Goal: Task Accomplishment & Management: Use online tool/utility

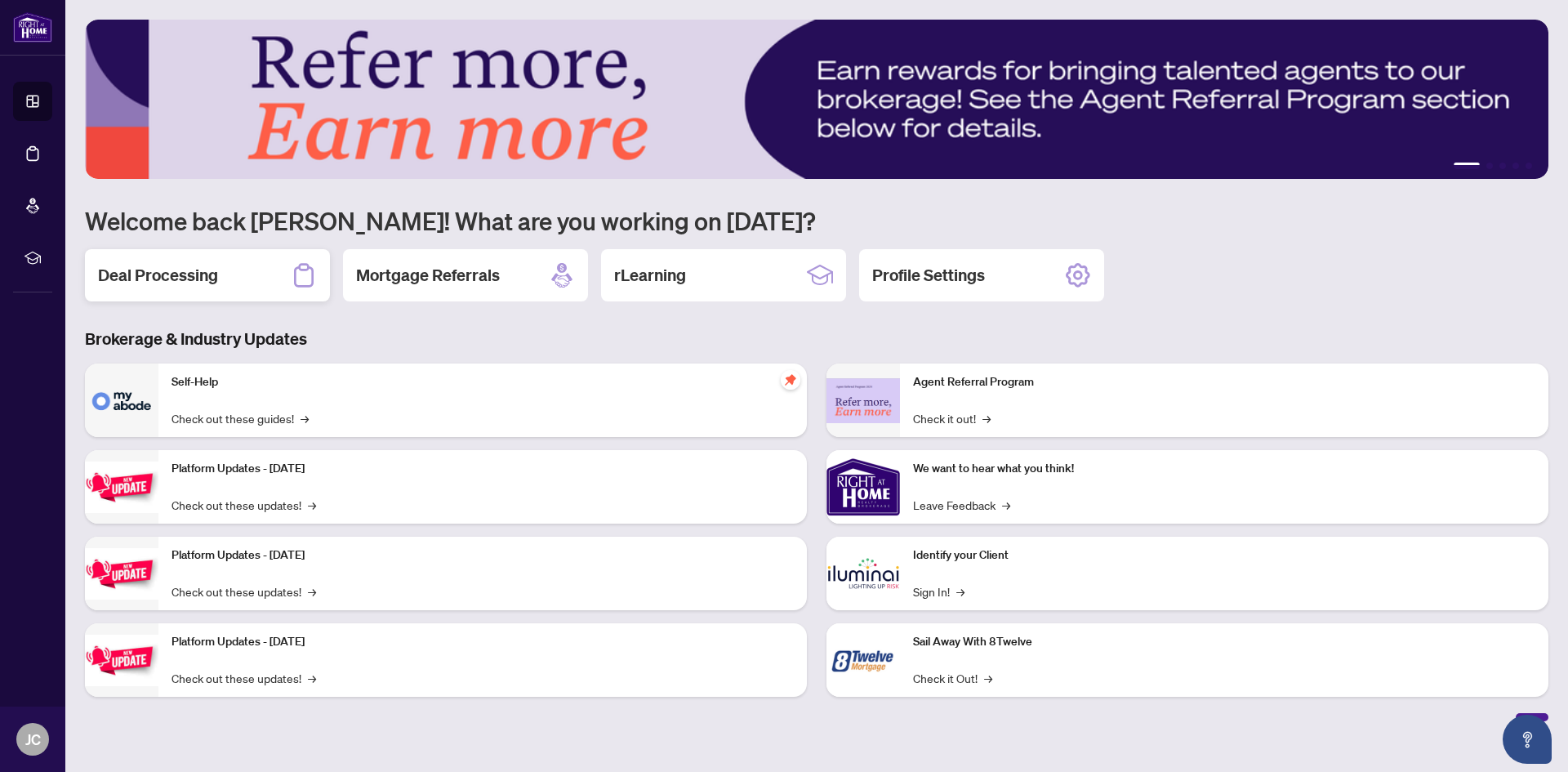
click at [208, 270] on h2 "Deal Processing" at bounding box center [157, 275] width 120 height 23
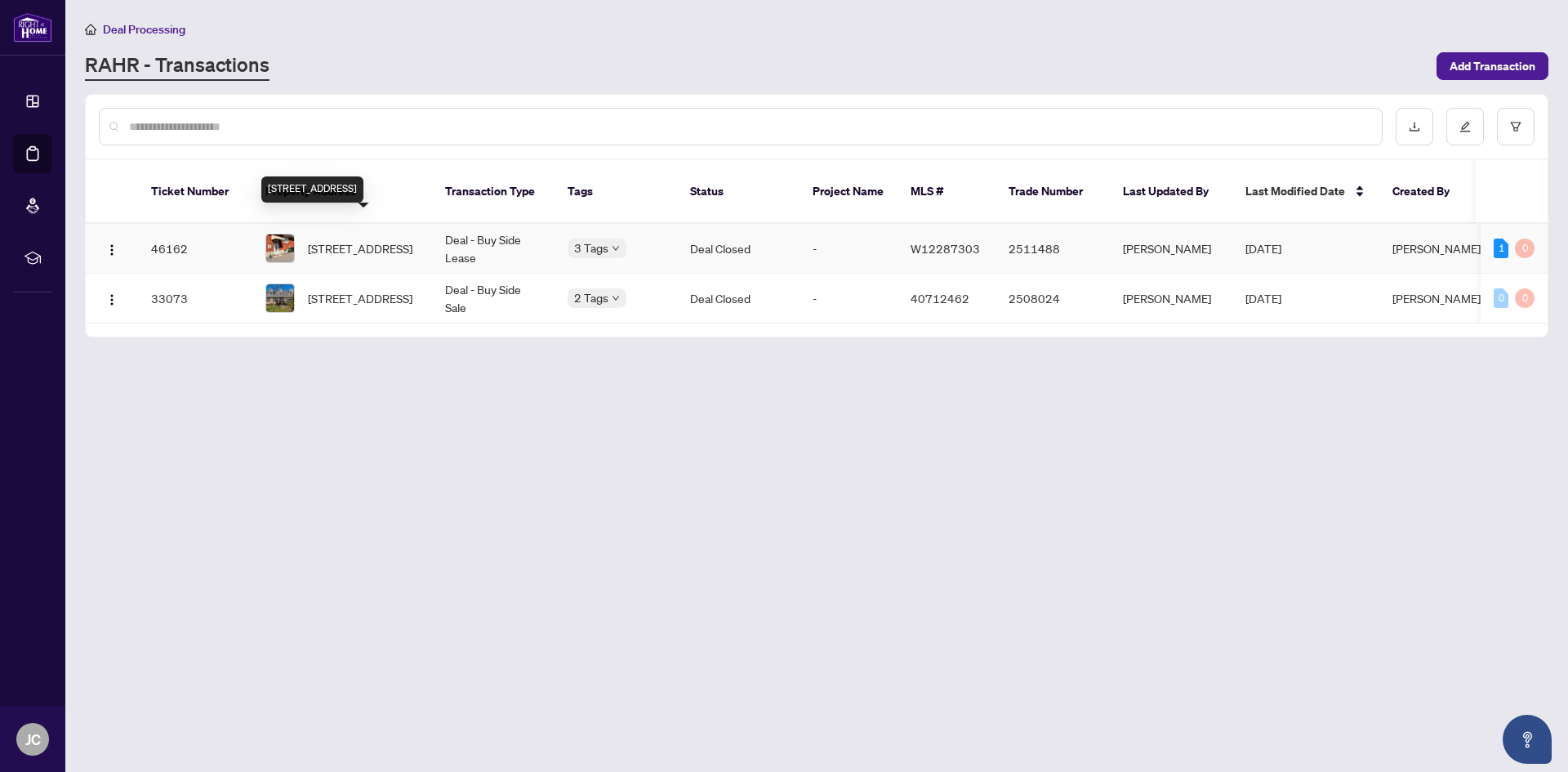
click at [324, 239] on span "[STREET_ADDRESS]" at bounding box center [359, 248] width 104 height 18
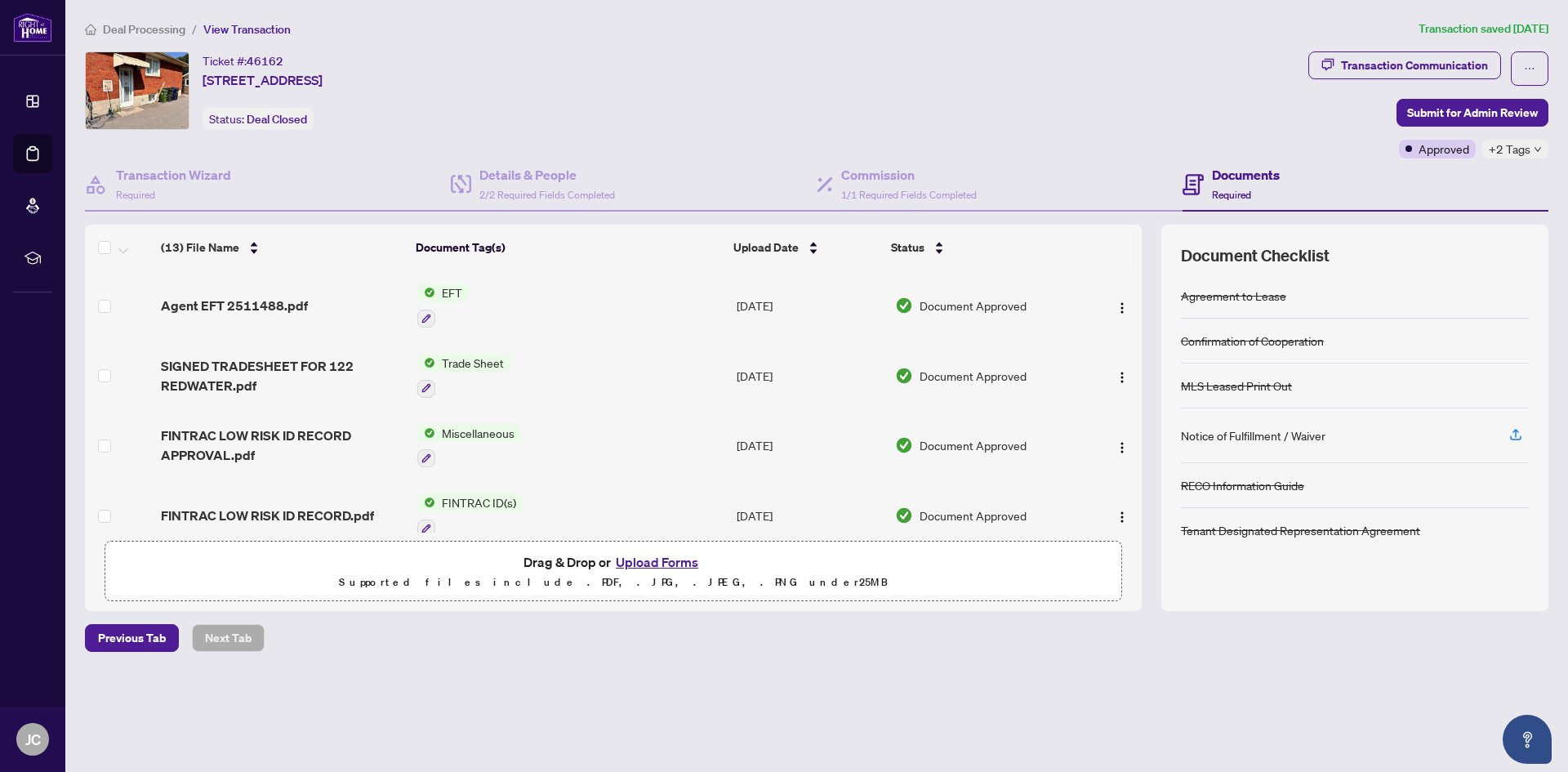
click at [435, 291] on span "EFT" at bounding box center [451, 292] width 34 height 18
click at [261, 298] on span "Agent EFT 2511488.pdf" at bounding box center [234, 306] width 147 height 19
click at [142, 640] on span "Previous Tab" at bounding box center [131, 637] width 68 height 26
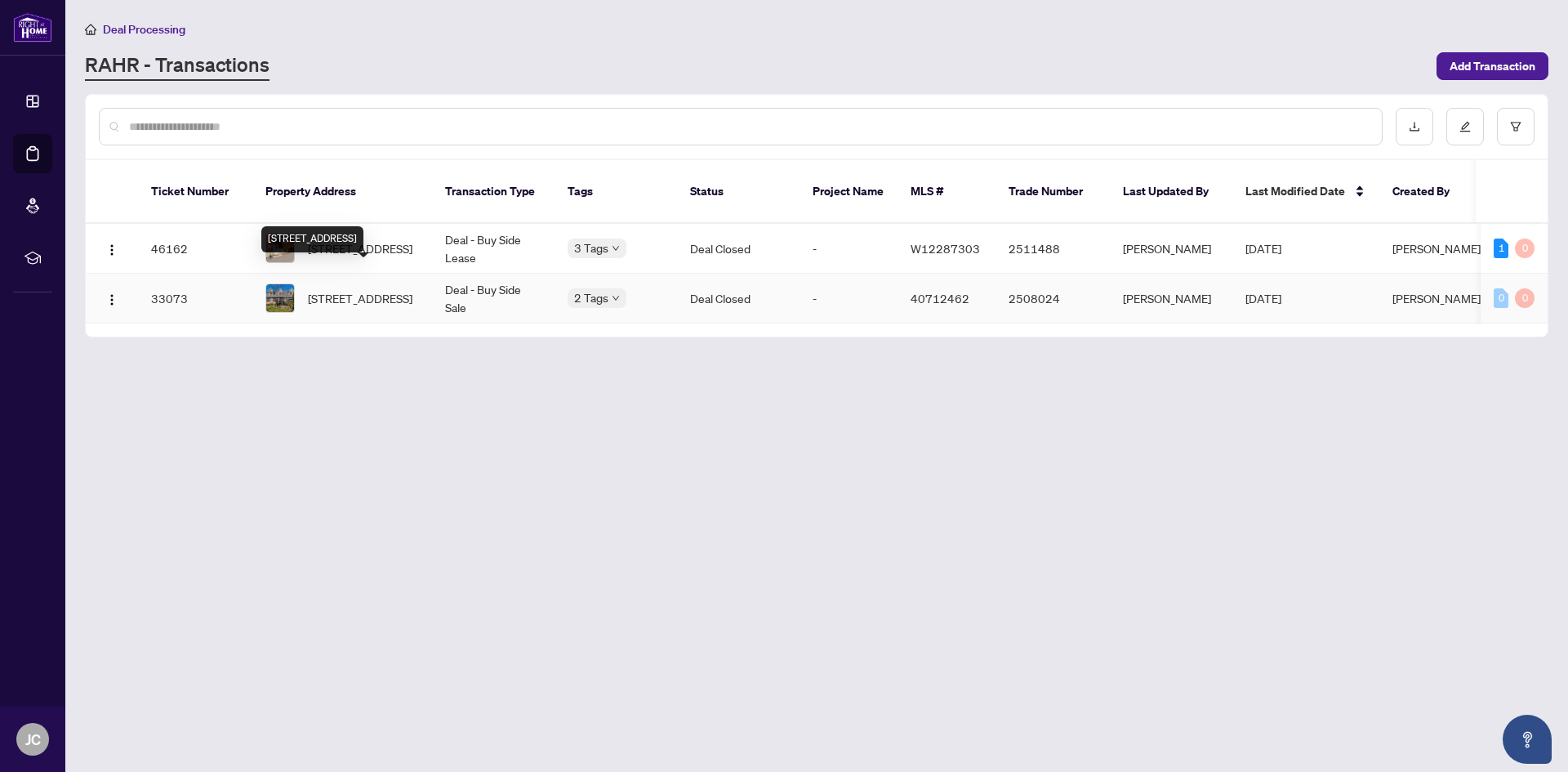
click at [343, 289] on span "[STREET_ADDRESS]" at bounding box center [359, 298] width 104 height 18
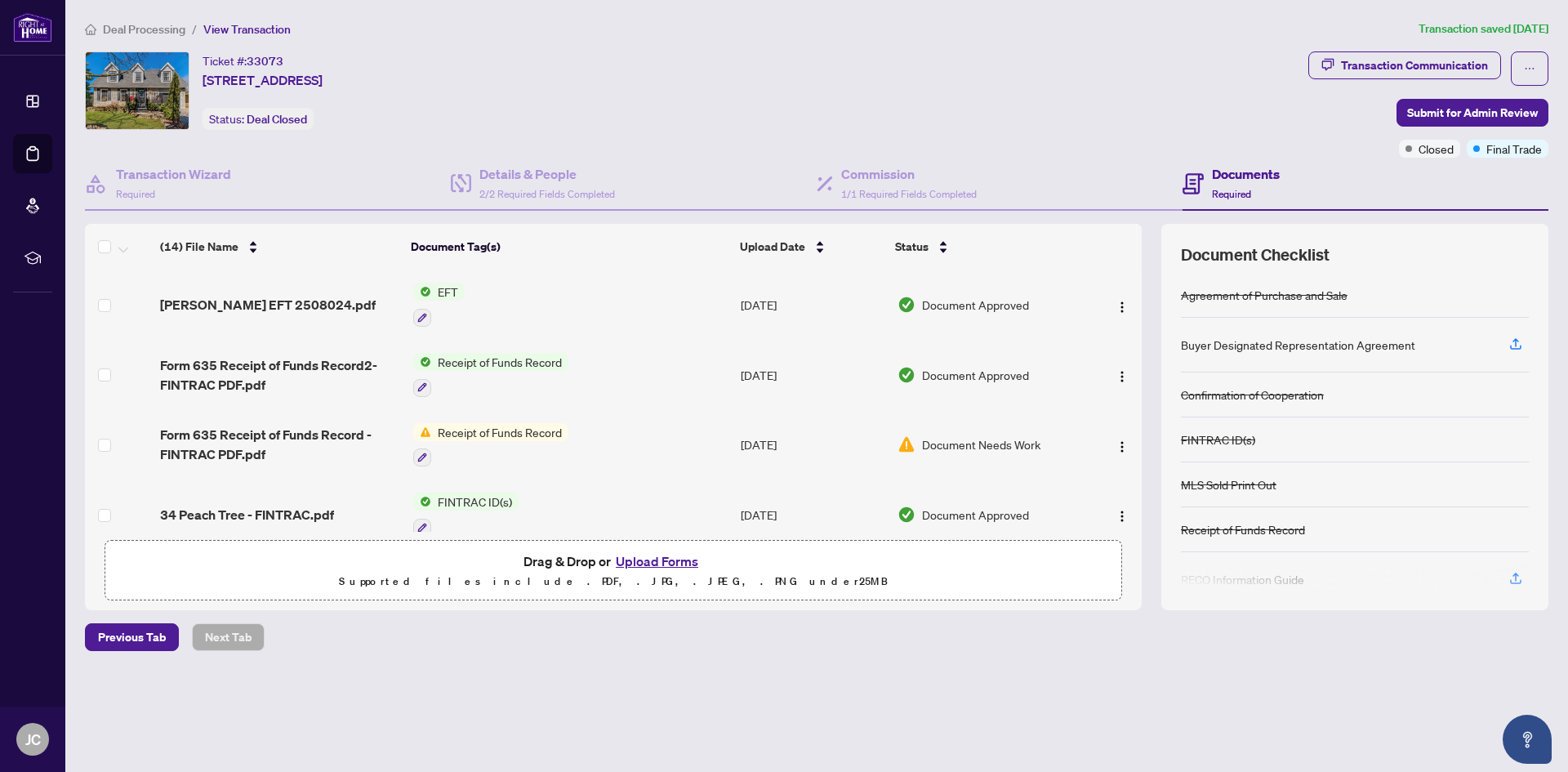
click at [438, 293] on span "EFT" at bounding box center [447, 291] width 34 height 18
click at [432, 295] on span "EFT" at bounding box center [447, 291] width 34 height 18
click at [261, 307] on span "[PERSON_NAME] EFT 2508024.pdf" at bounding box center [267, 305] width 216 height 19
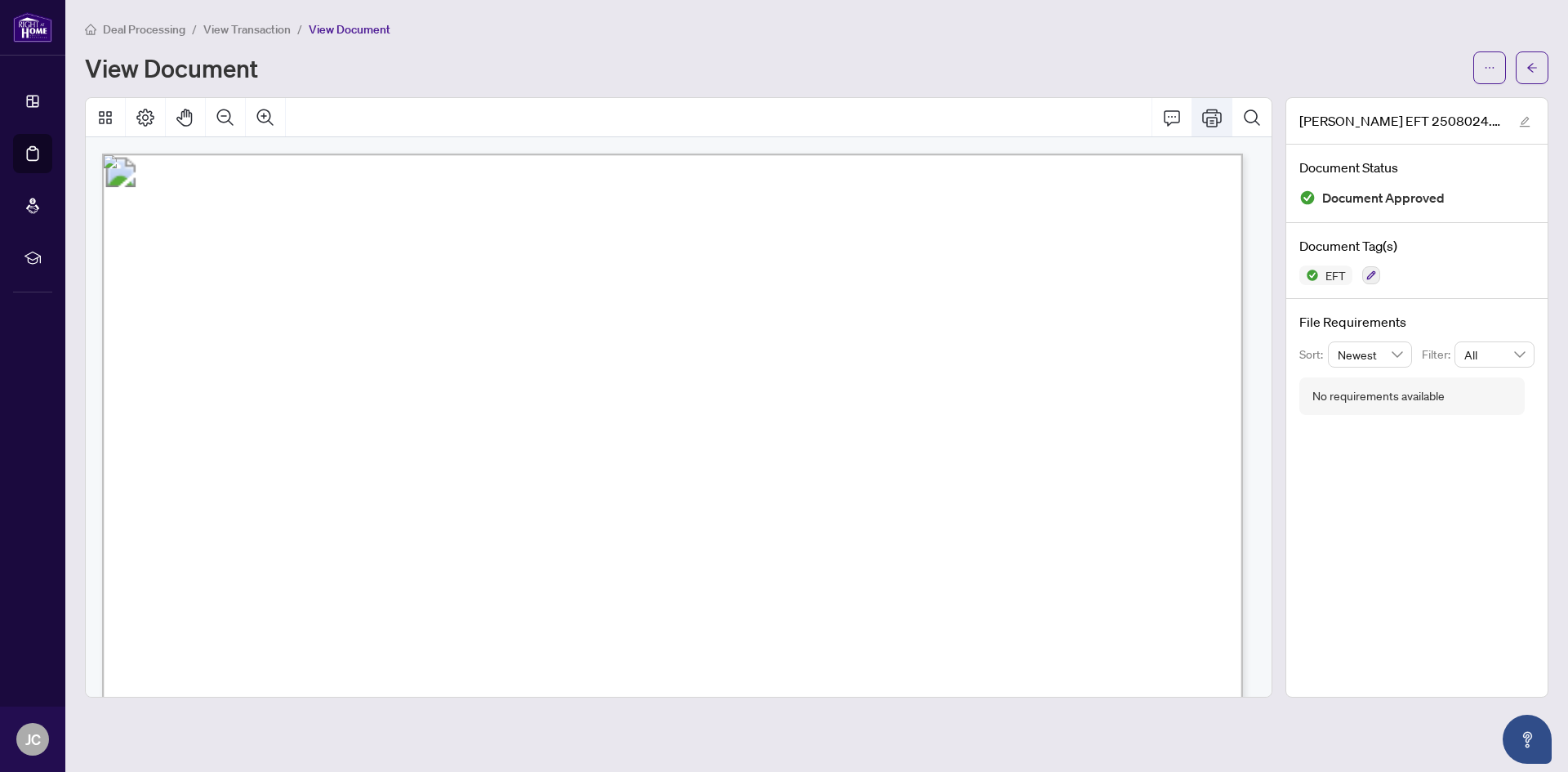
click at [1209, 124] on icon "Print" at bounding box center [1212, 118] width 19 height 19
